Goal: Task Accomplishment & Management: Manage account settings

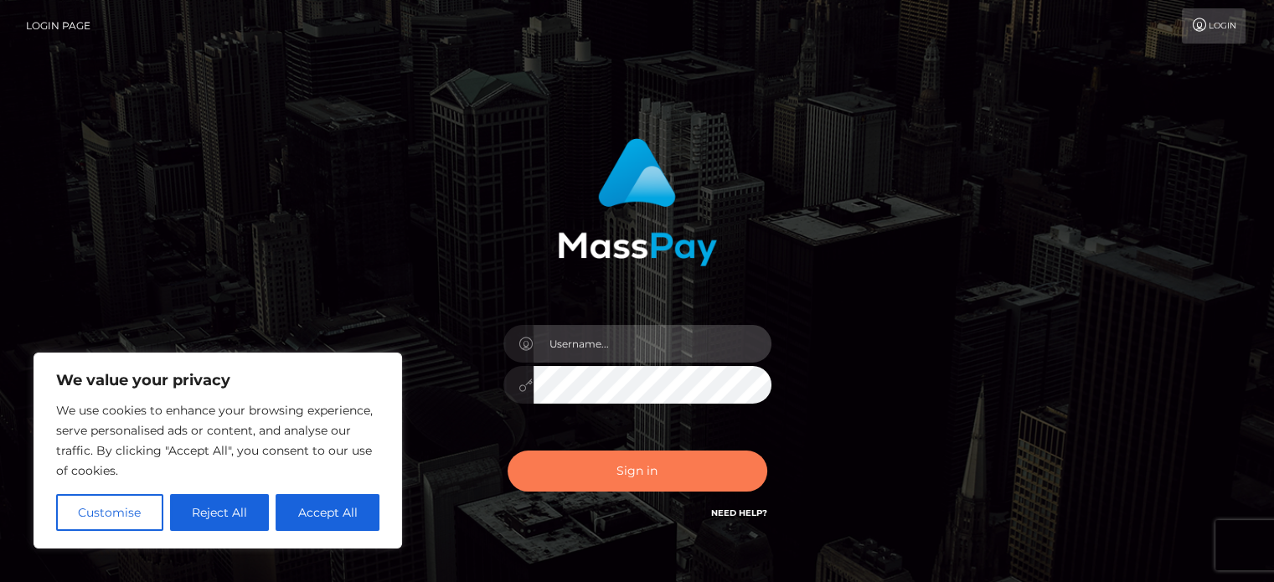
type input "abarrett2"
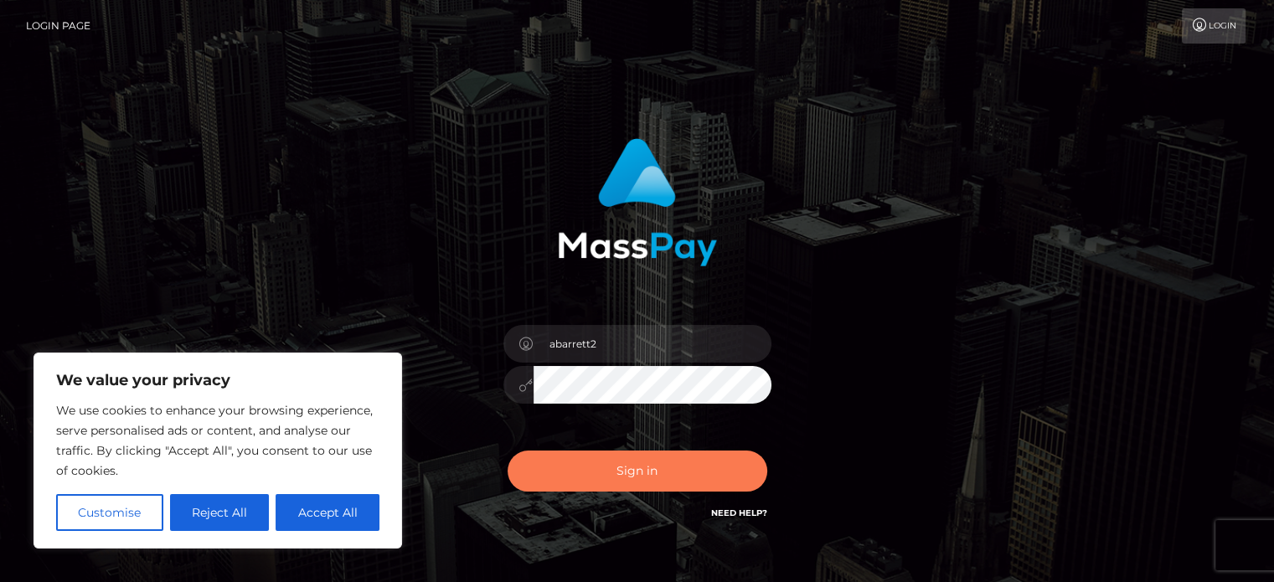
click at [691, 482] on button "Sign in" at bounding box center [637, 471] width 260 height 41
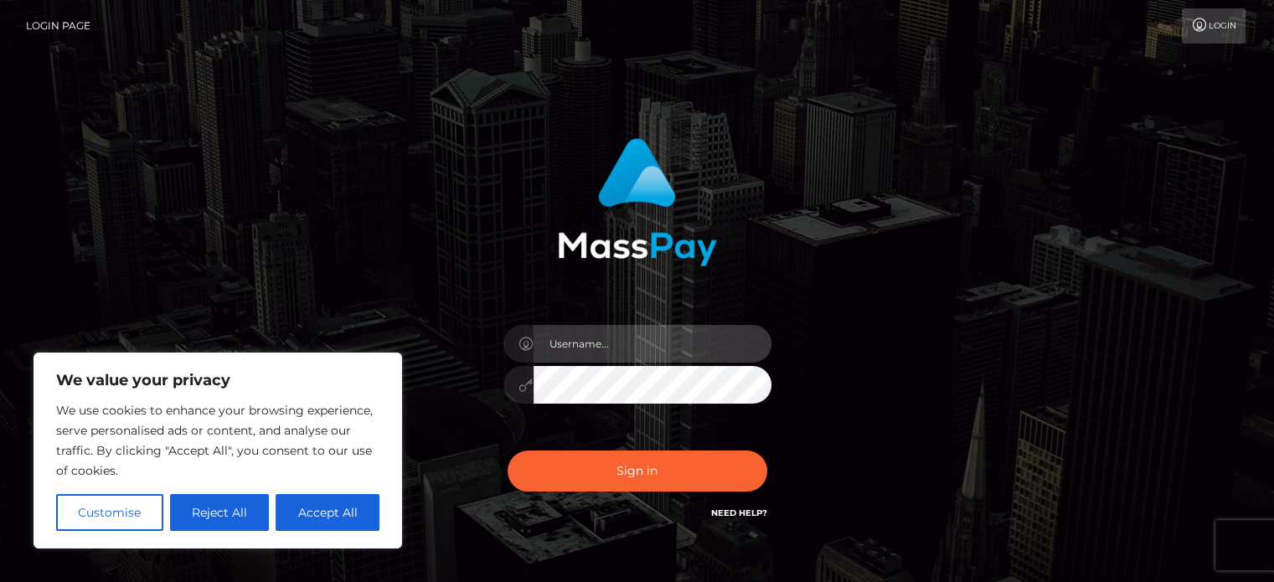
type input "abarrett2"
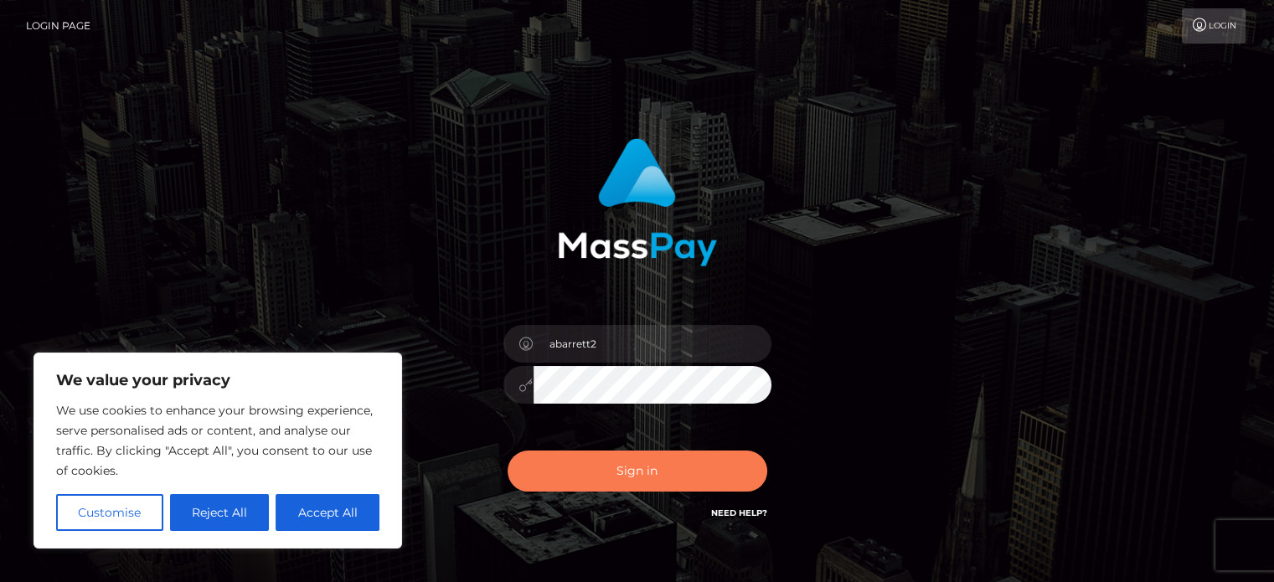
click at [691, 482] on button "Sign in" at bounding box center [637, 471] width 260 height 41
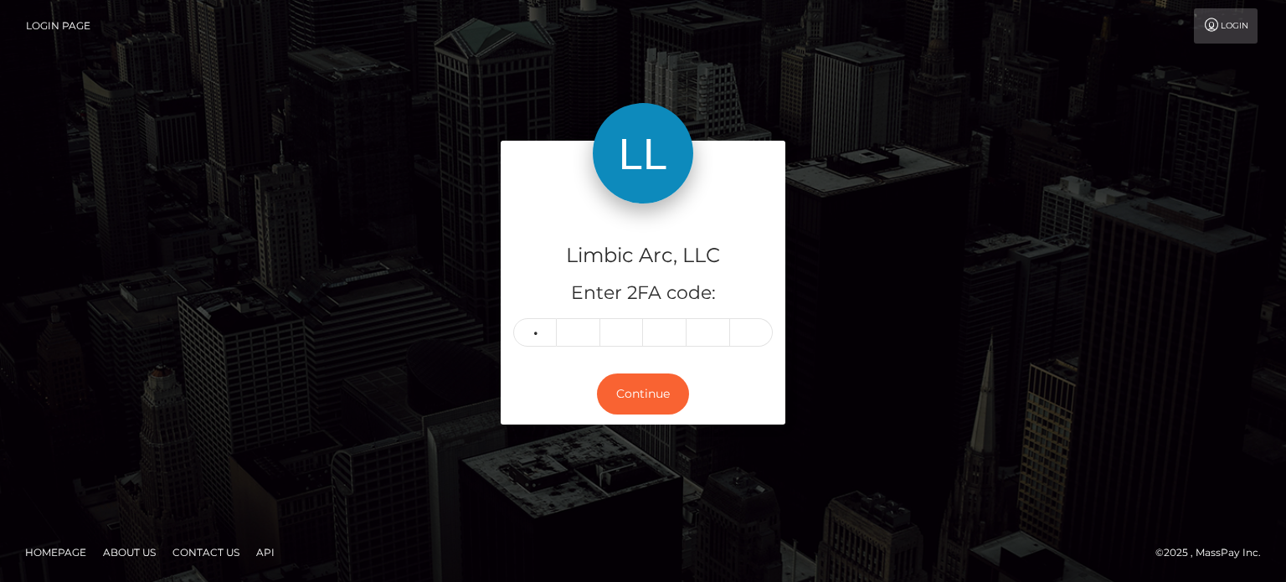
type input "2"
type input "4"
type input "8"
type input "2"
type input "6"
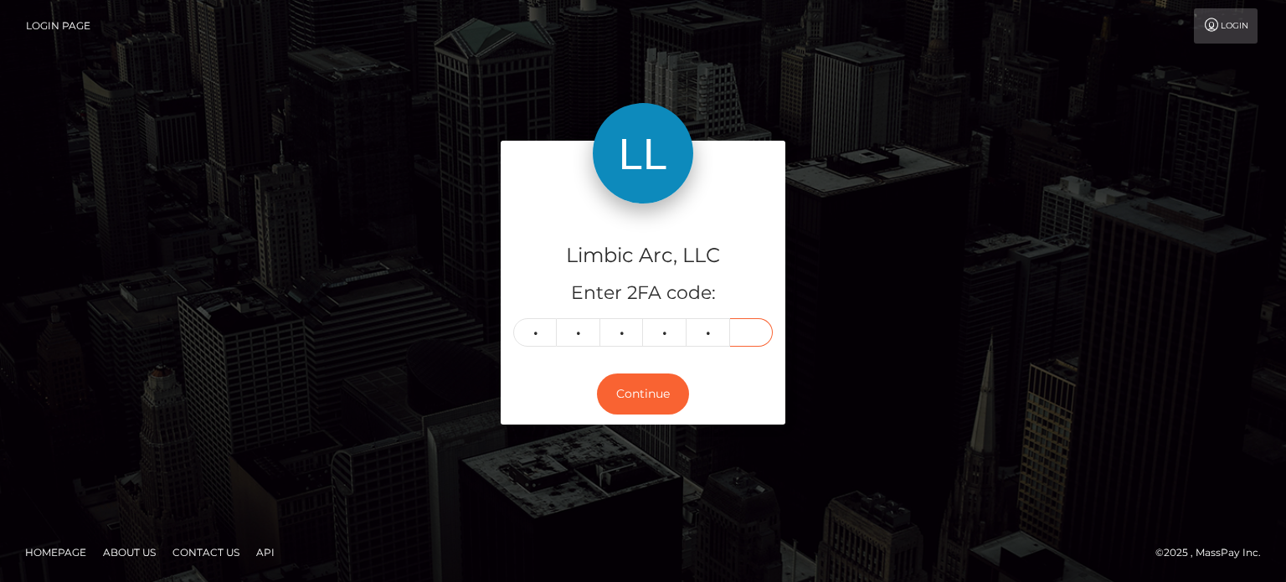
type input "1"
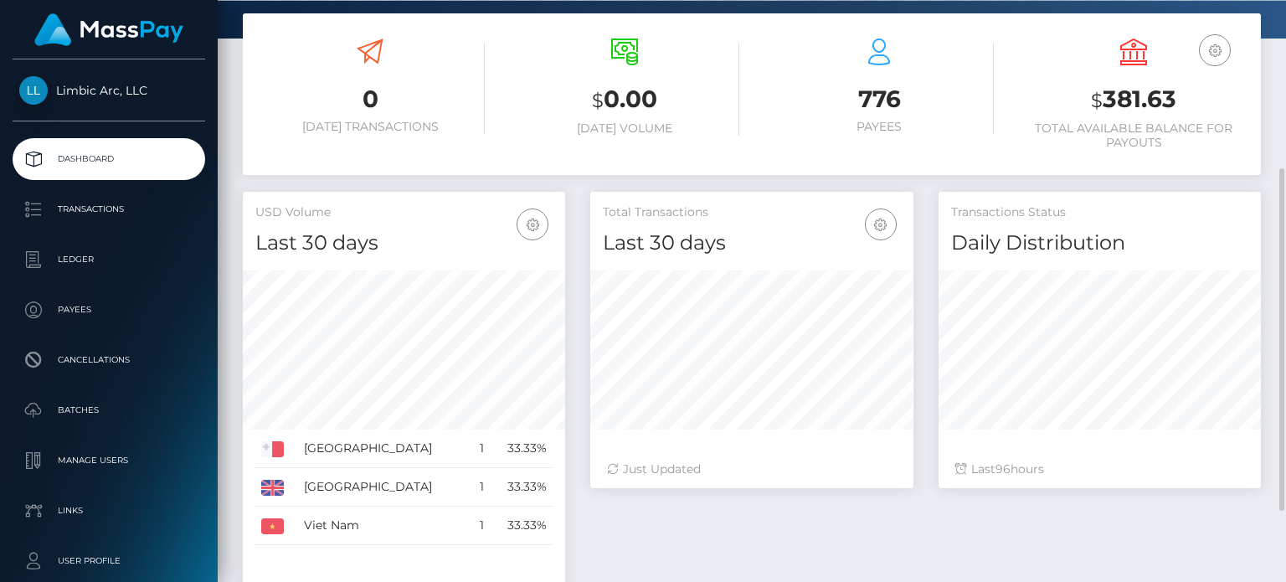
scroll to position [282, 0]
